Goal: Information Seeking & Learning: Learn about a topic

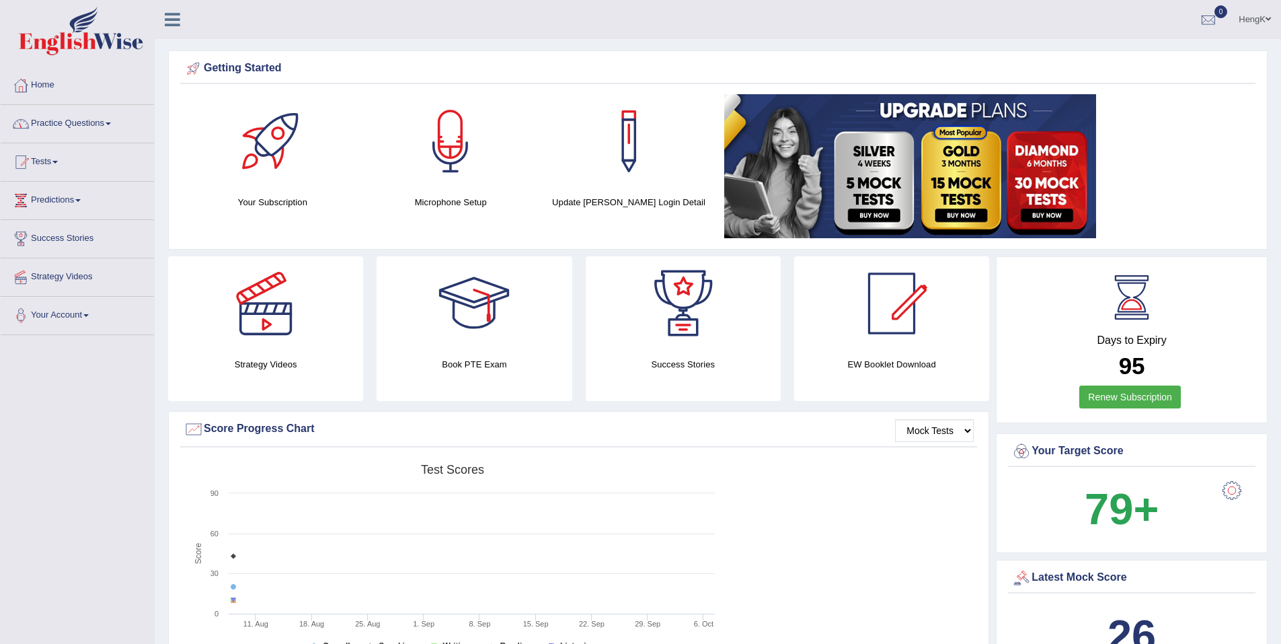
click at [111, 124] on span at bounding box center [108, 123] width 5 height 3
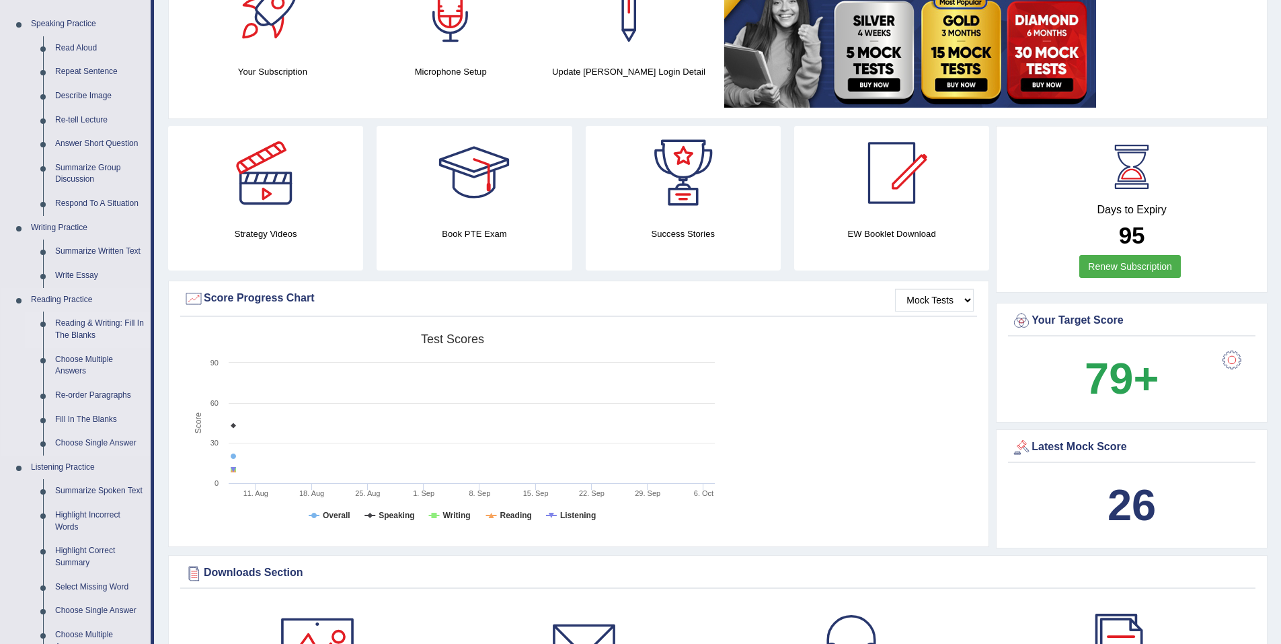
scroll to position [134, 0]
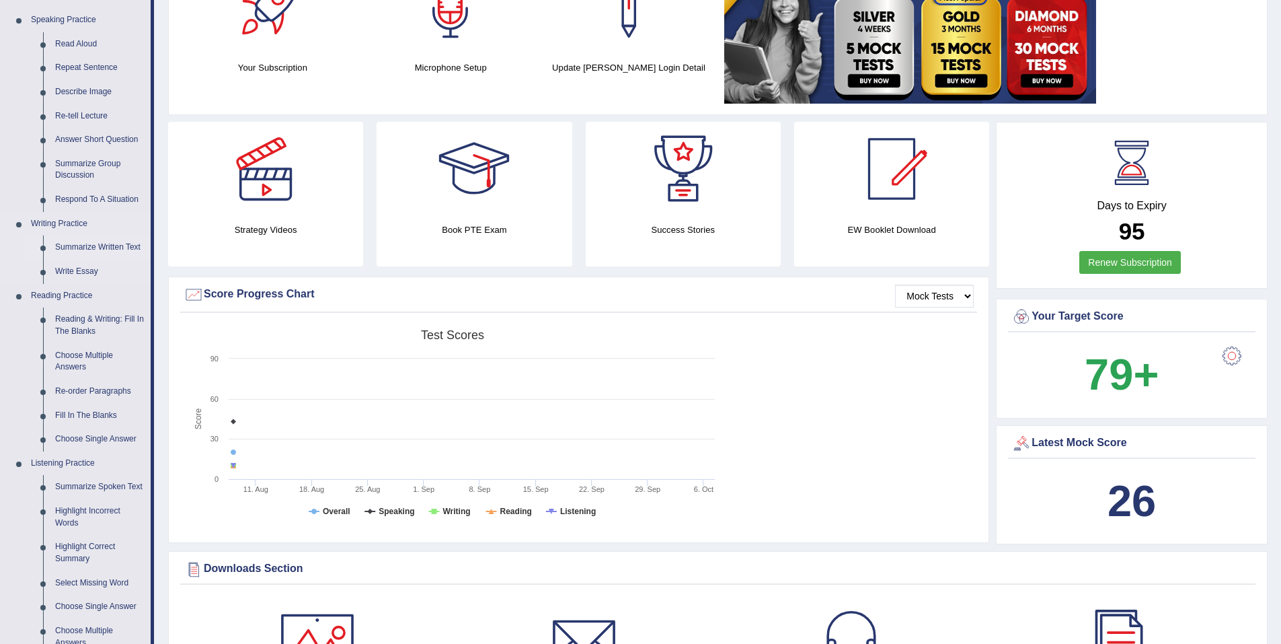
click at [114, 247] on link "Summarize Written Text" at bounding box center [100, 247] width 102 height 24
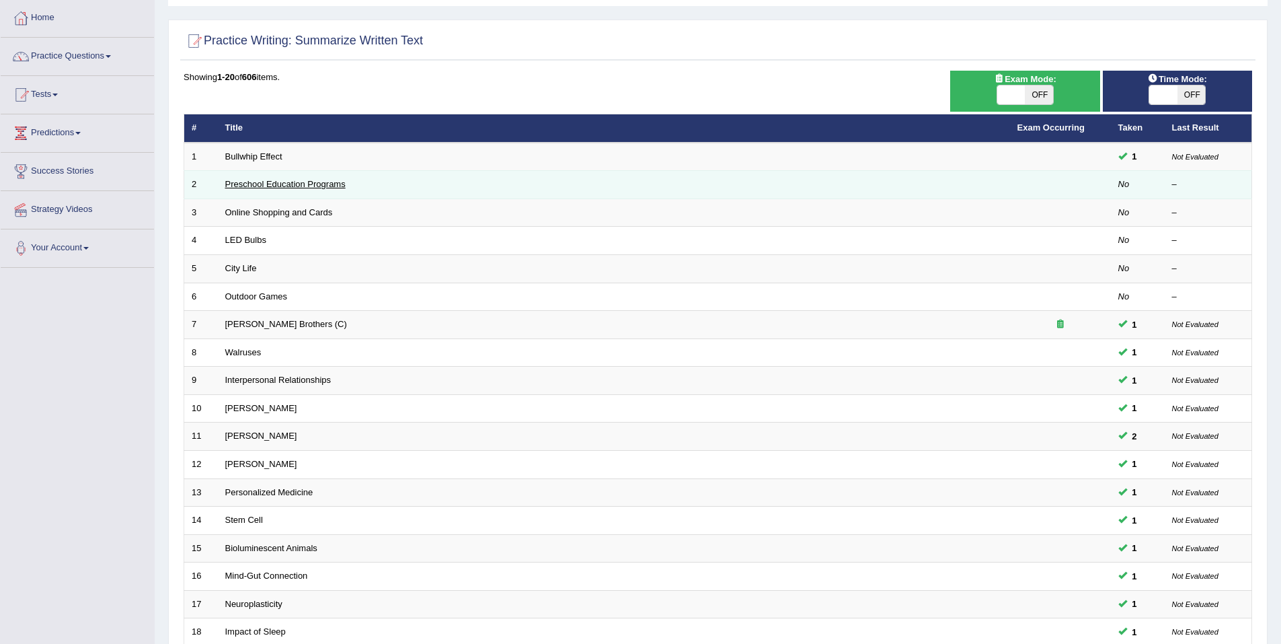
click at [315, 185] on link "Preschool Education Programs" at bounding box center [285, 184] width 120 height 10
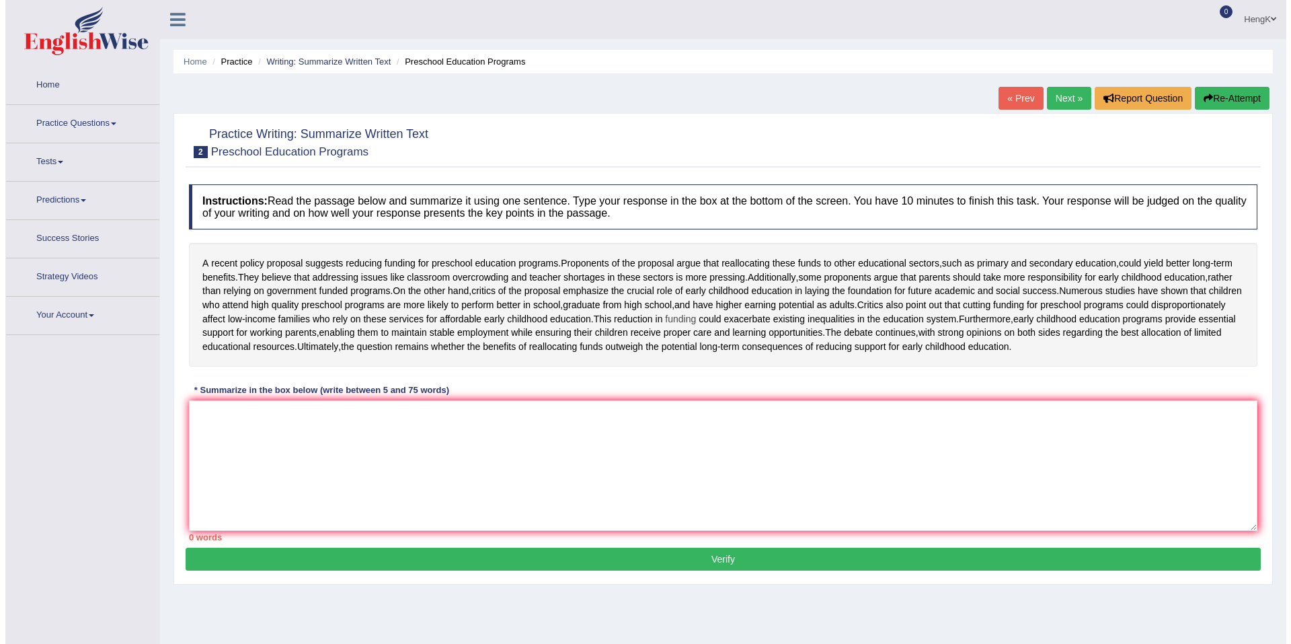
scroll to position [63, 0]
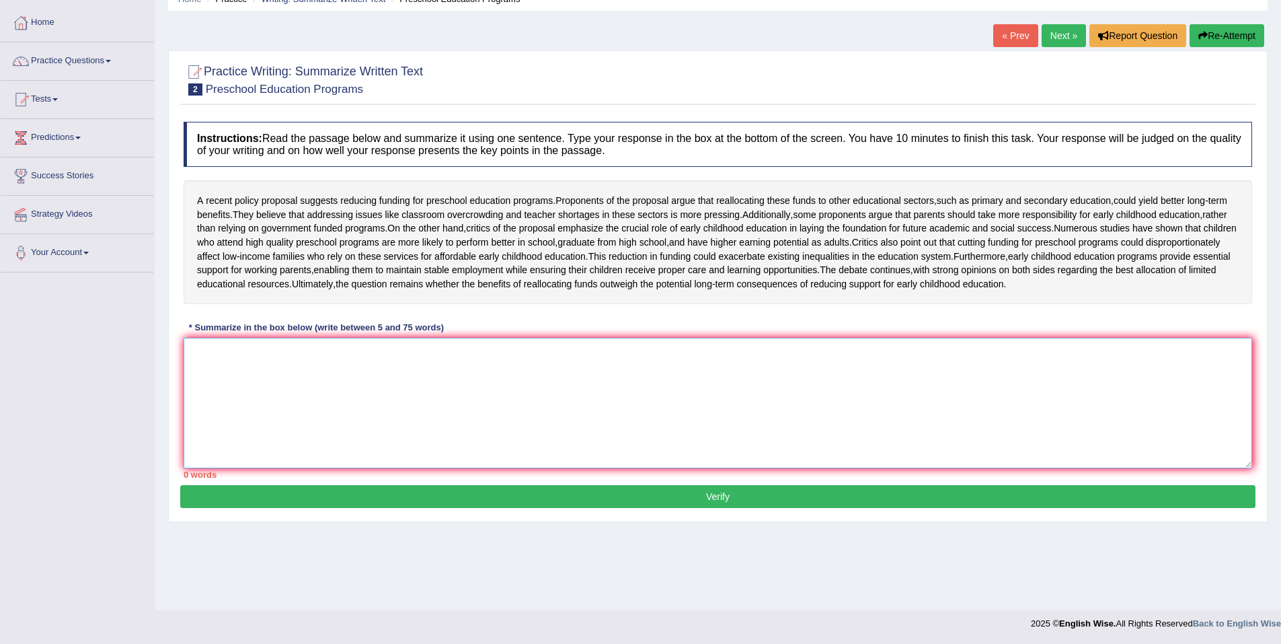
click at [460, 427] on textarea at bounding box center [718, 403] width 1068 height 130
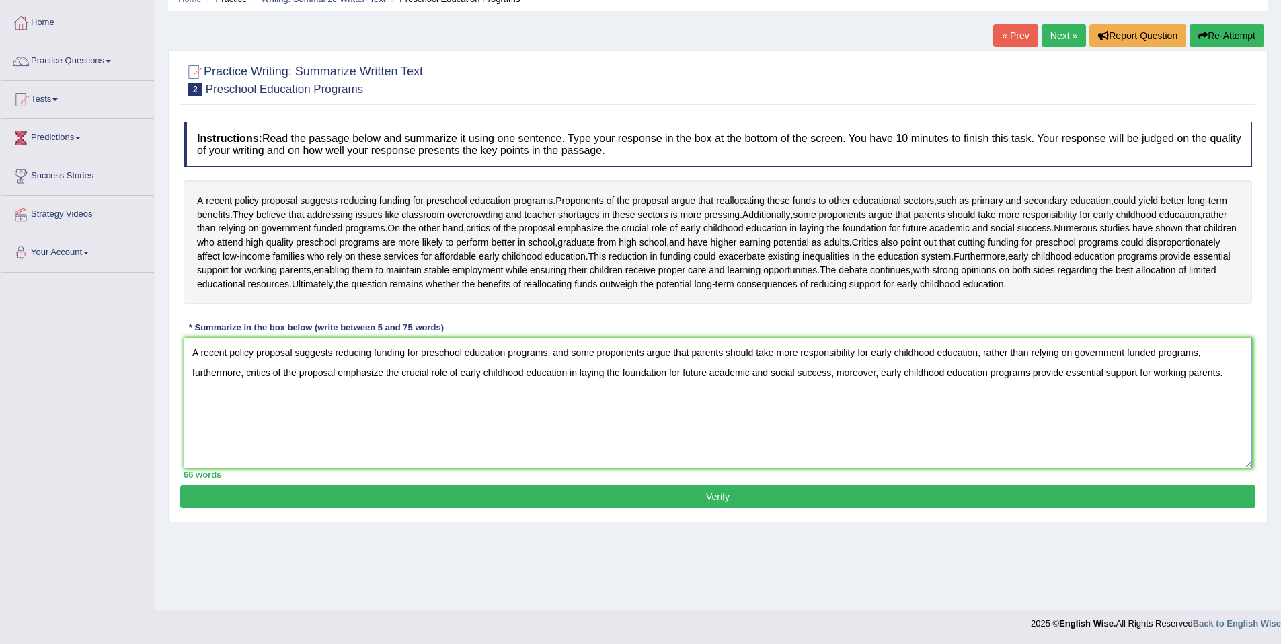
type textarea "A recent policy proposal suggests reducing funding for preschool education prog…"
click at [717, 508] on button "Verify" at bounding box center [717, 496] width 1075 height 23
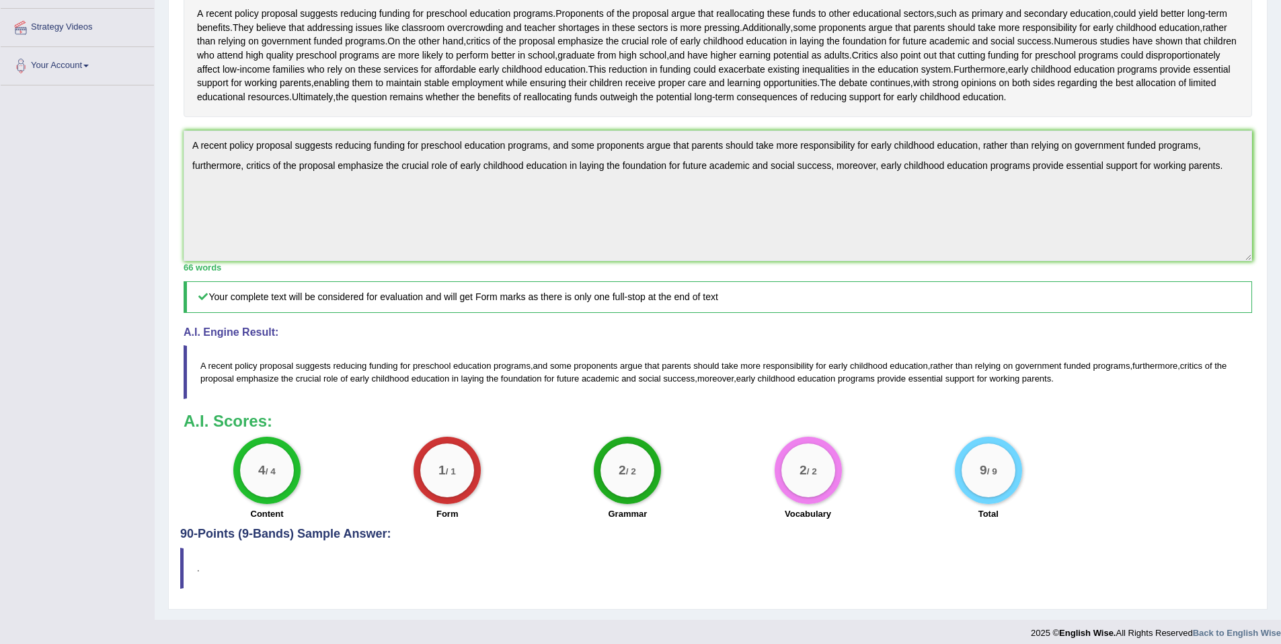
scroll to position [249, 0]
